Goal: Task Accomplishment & Management: Complete application form

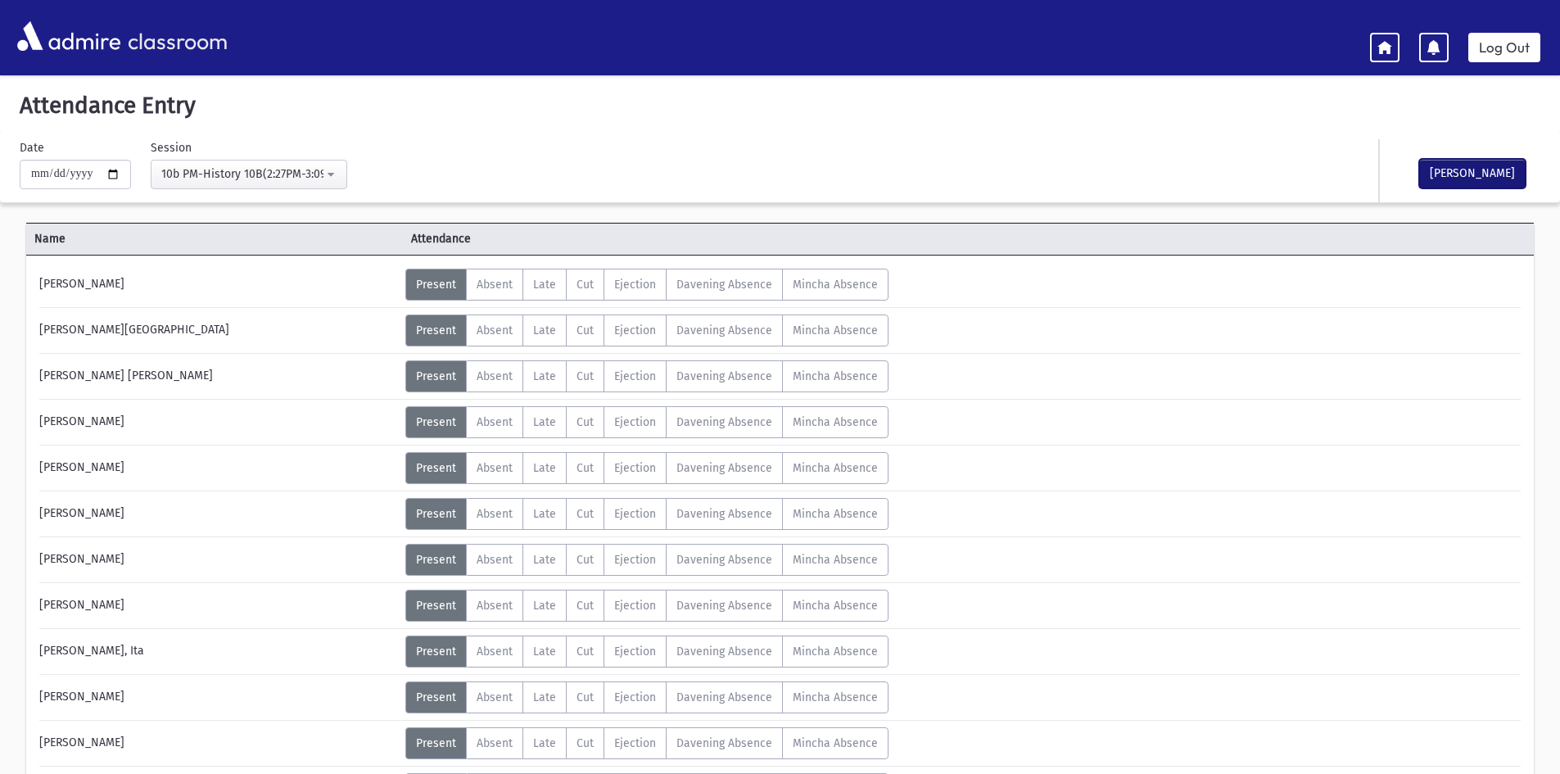
click at [1511, 176] on button "[PERSON_NAME]" at bounding box center [1472, 173] width 106 height 29
click at [229, 172] on div "10b PM-History 10B(2:27PM-3:09PM)" at bounding box center [242, 173] width 162 height 17
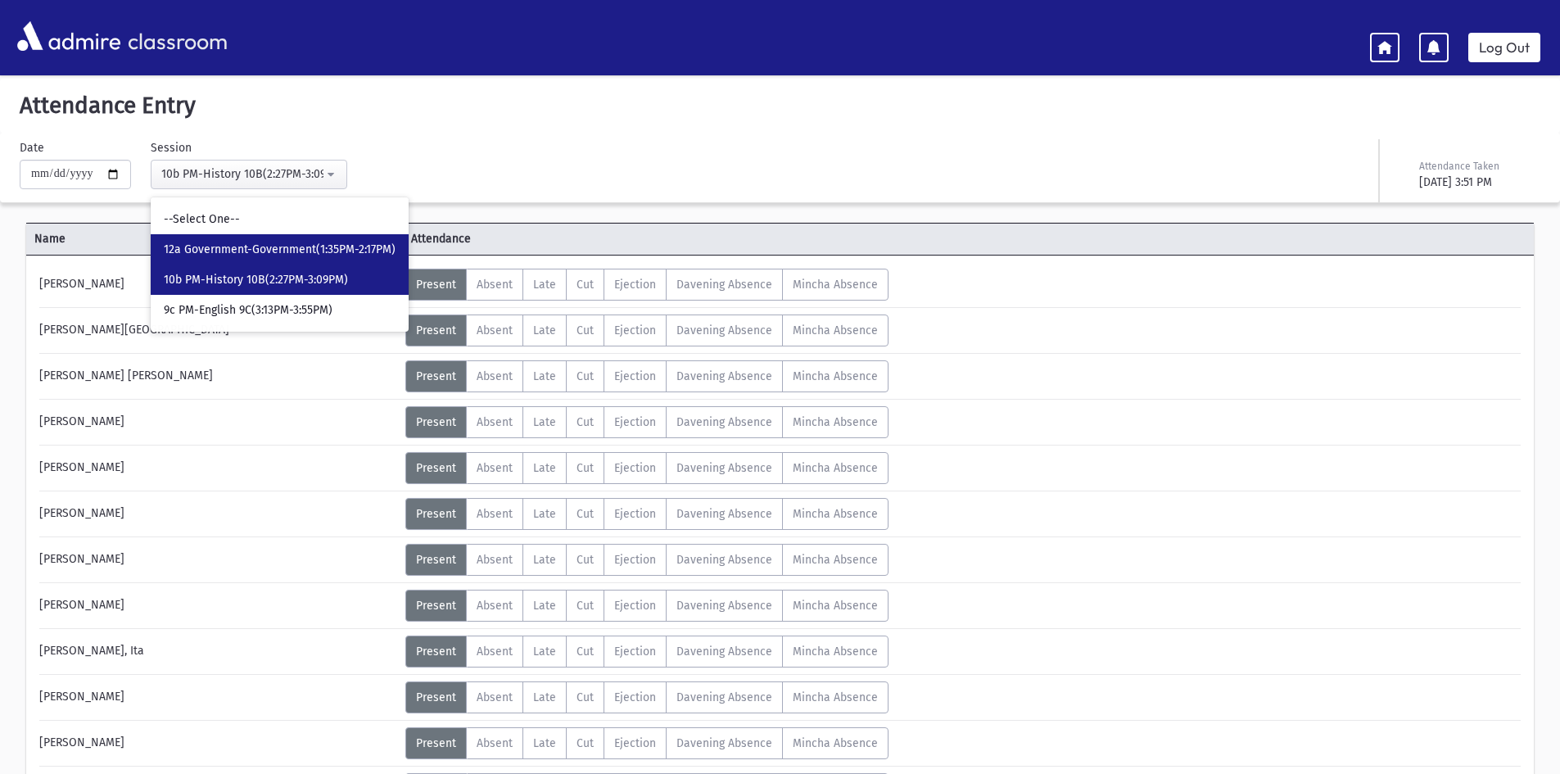
click at [251, 247] on span "12a Government-Government(1:35PM-2:17PM)" at bounding box center [280, 250] width 232 height 16
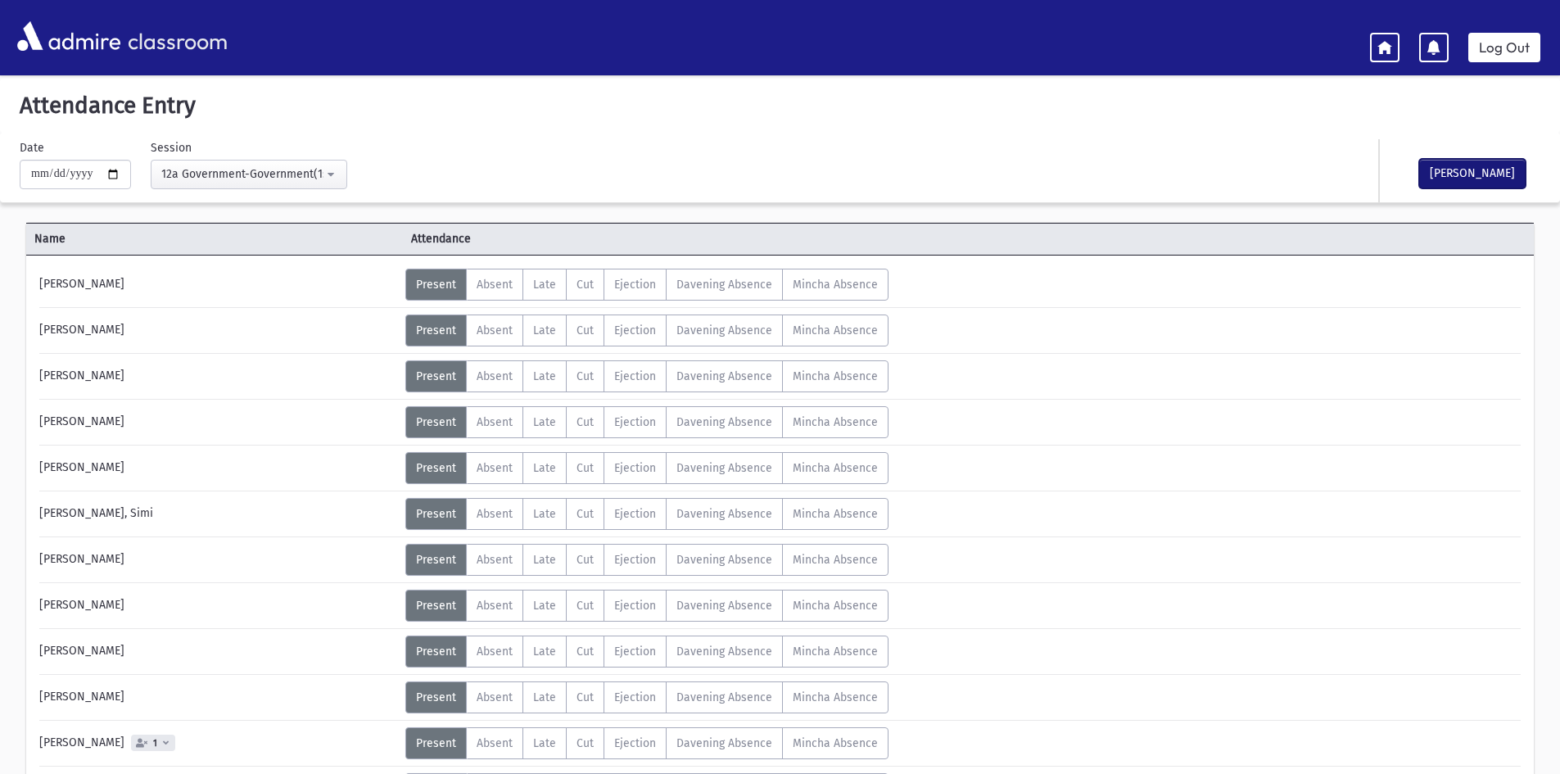
click at [1472, 162] on button "[PERSON_NAME]" at bounding box center [1472, 173] width 106 height 29
click at [282, 173] on div "12a Government-Government(1:35PM-2:17PM)" at bounding box center [242, 173] width 162 height 17
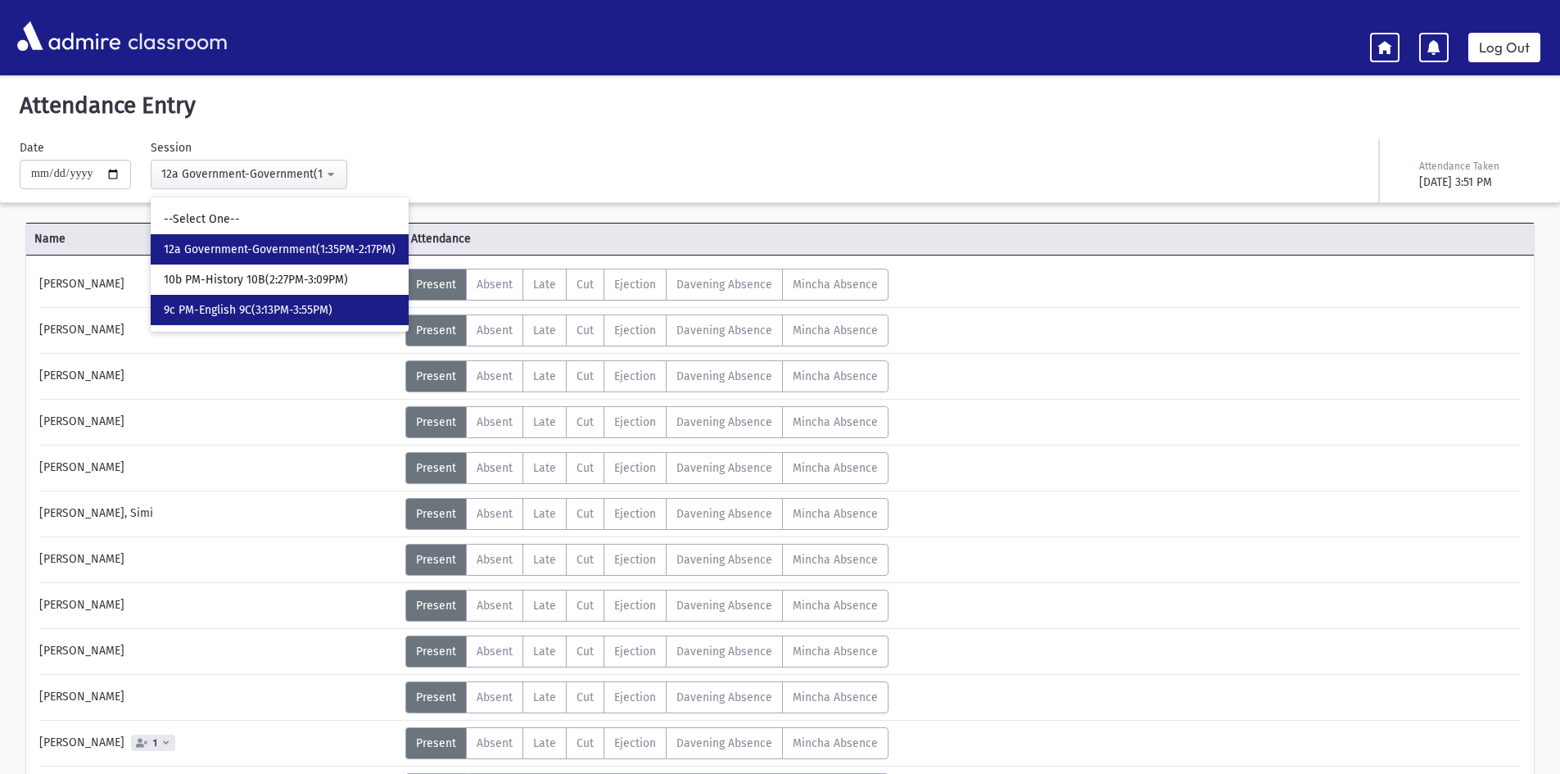
click at [282, 306] on span "9c PM-English 9C(3:13PM-3:55PM)" at bounding box center [248, 310] width 169 height 16
select select "****"
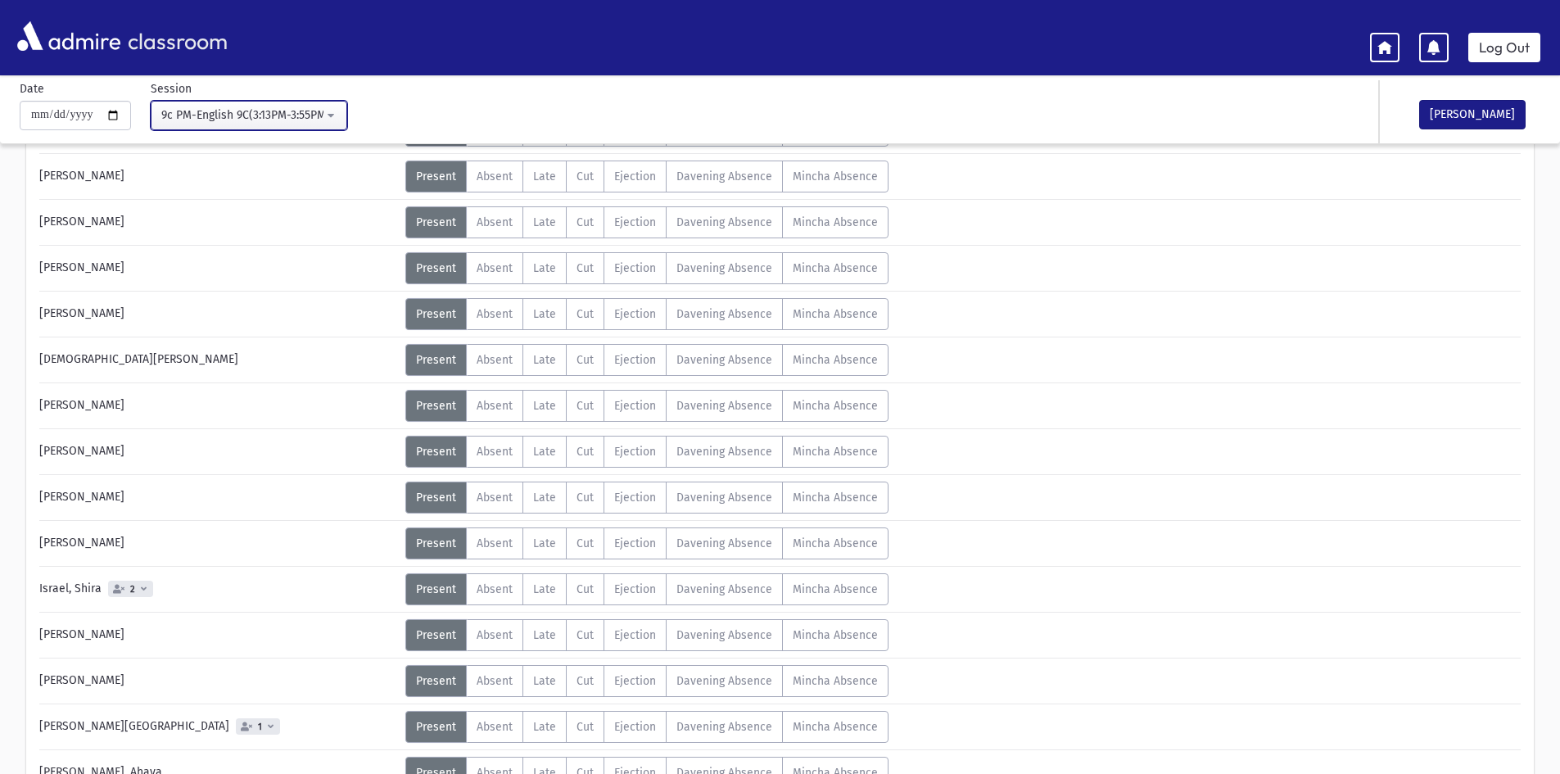
scroll to position [246, 0]
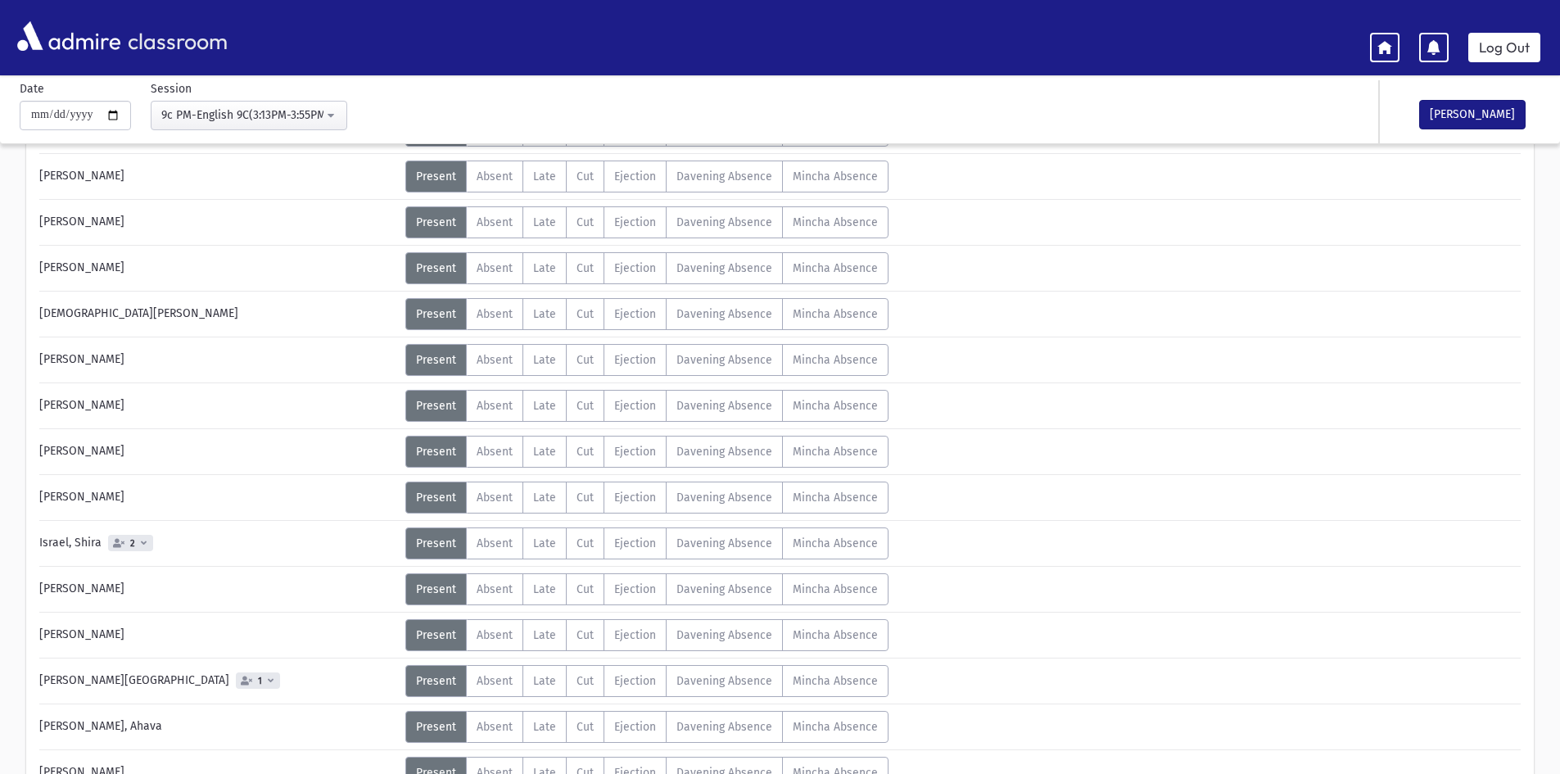
click at [1110, 270] on div "Status Unexcused Admin: Present P Absent A L" at bounding box center [961, 268] width 1112 height 32
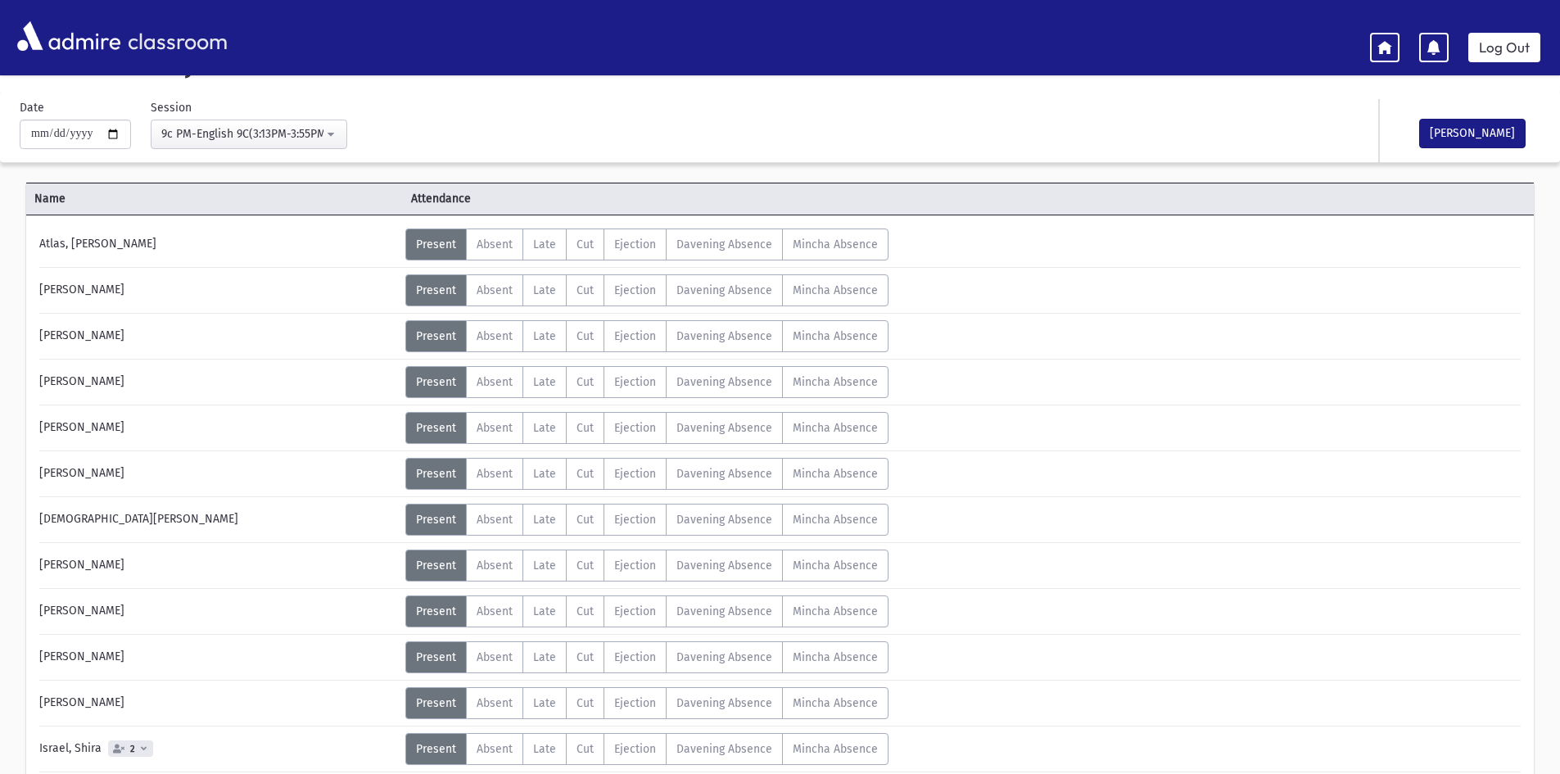
scroll to position [0, 0]
